Goal: Navigation & Orientation: Find specific page/section

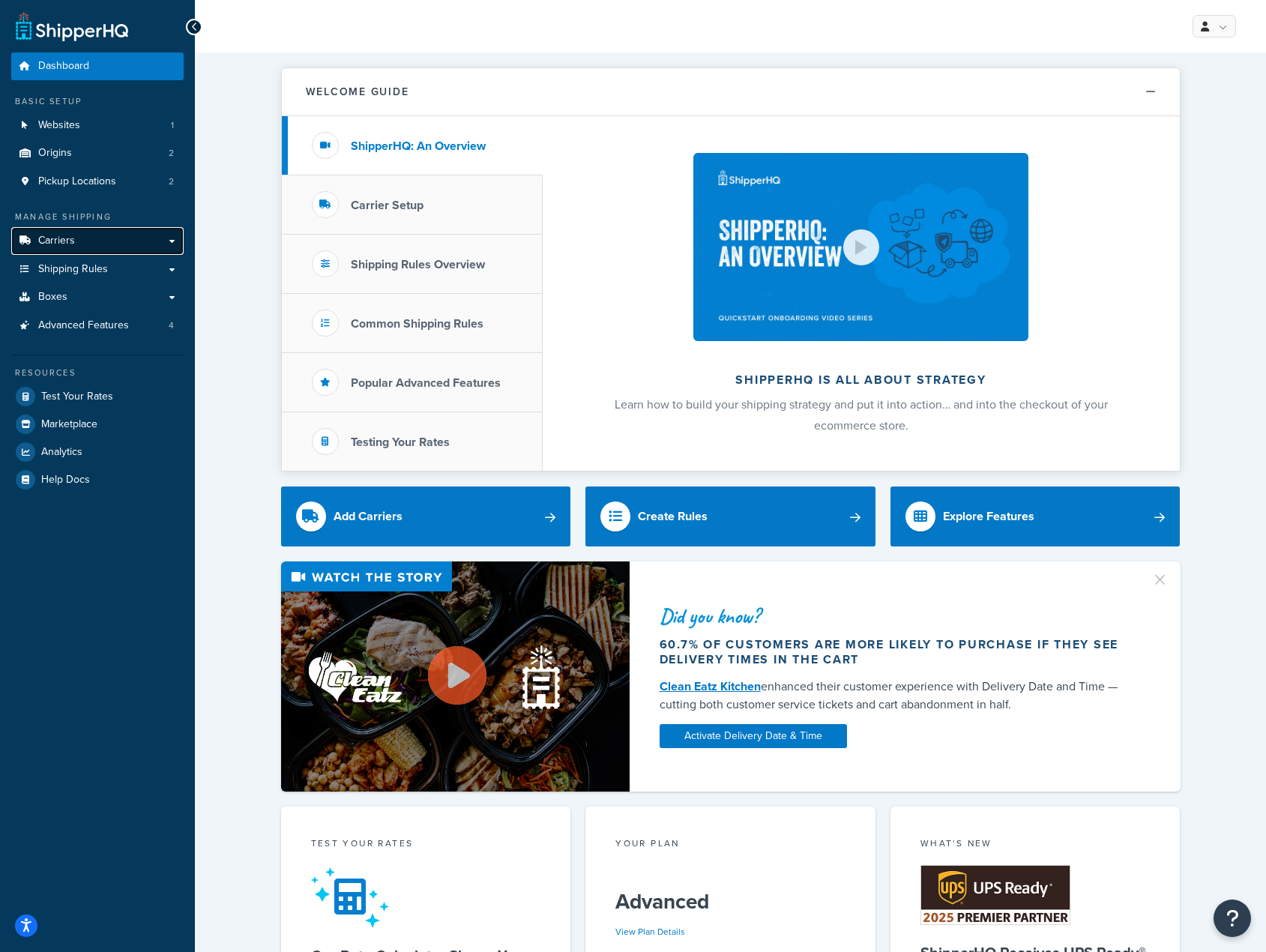
click at [37, 241] on link "Carriers" at bounding box center [97, 240] width 172 height 28
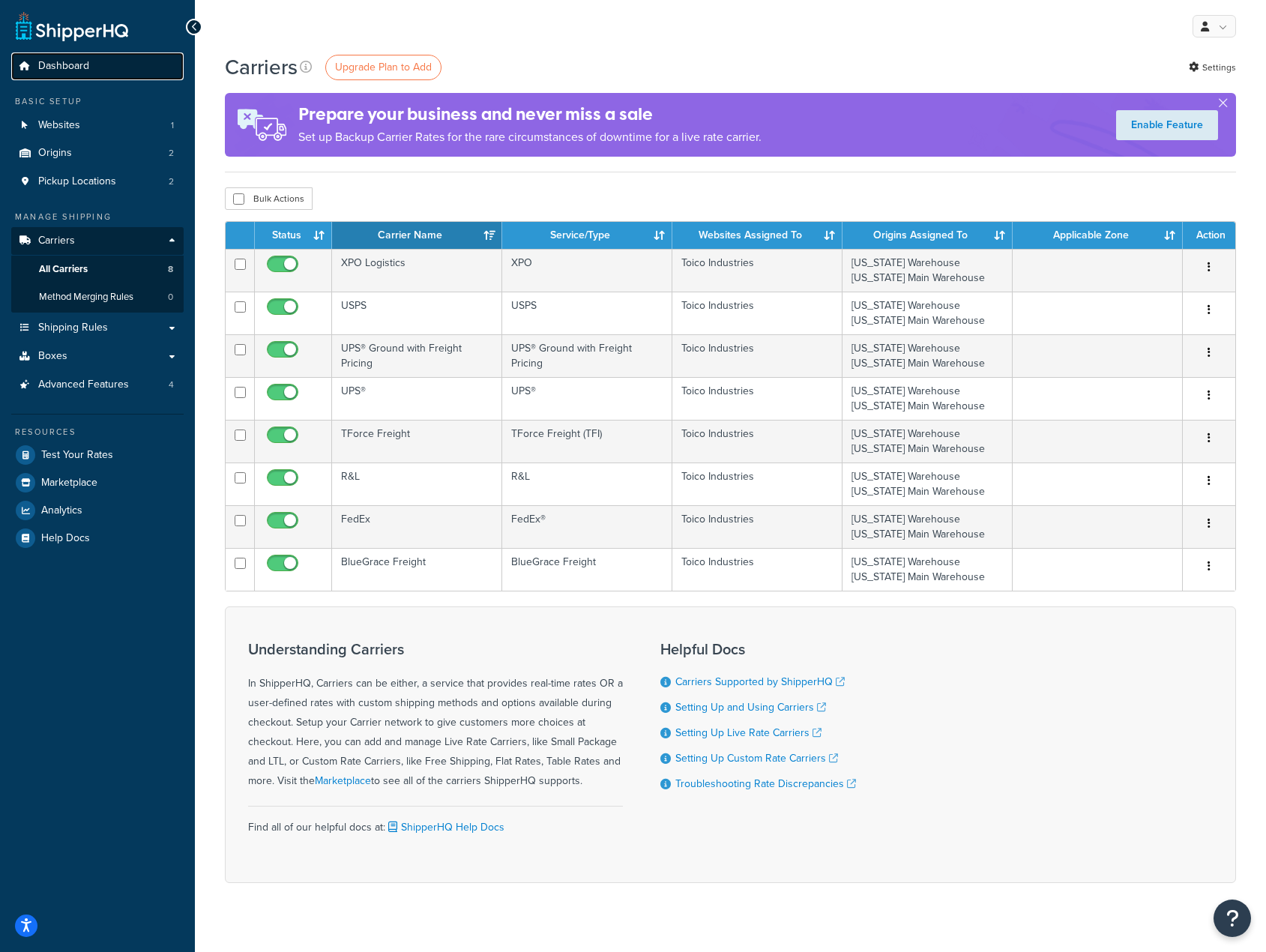
click at [58, 63] on span "Dashboard" at bounding box center [64, 66] width 51 height 13
